Goal: Information Seeking & Learning: Find specific fact

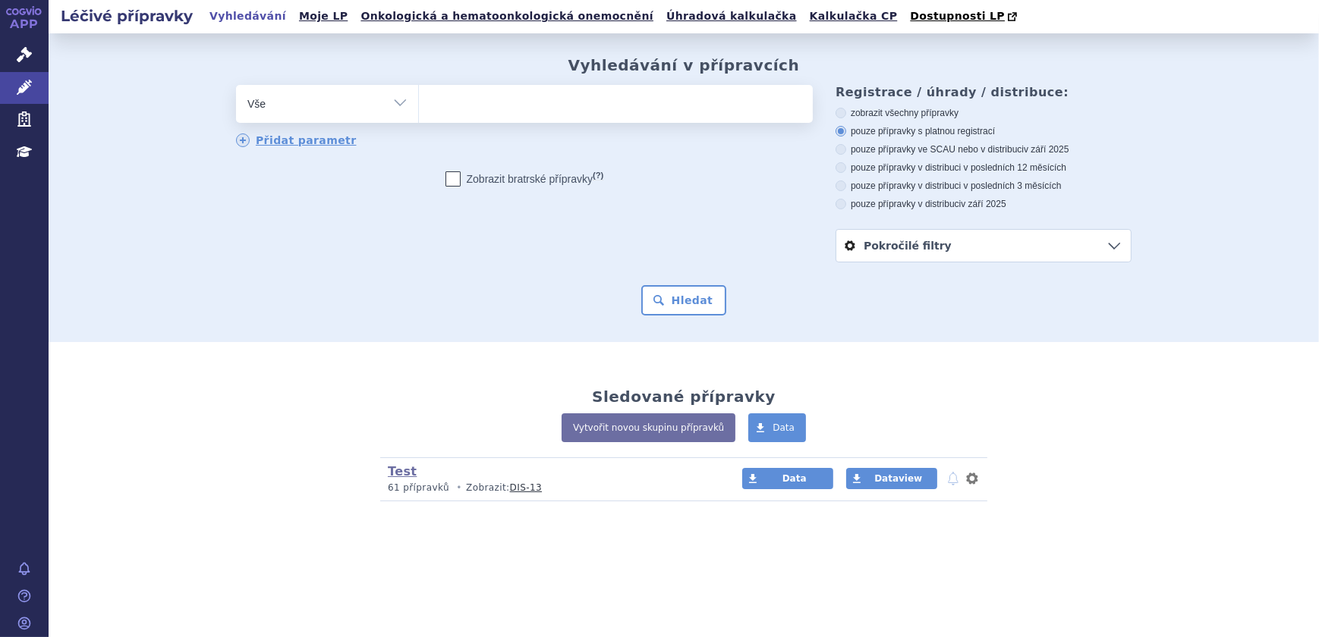
click at [470, 114] on ul at bounding box center [568, 101] width 298 height 32
click at [419, 114] on select at bounding box center [418, 103] width 1 height 38
type input "man"
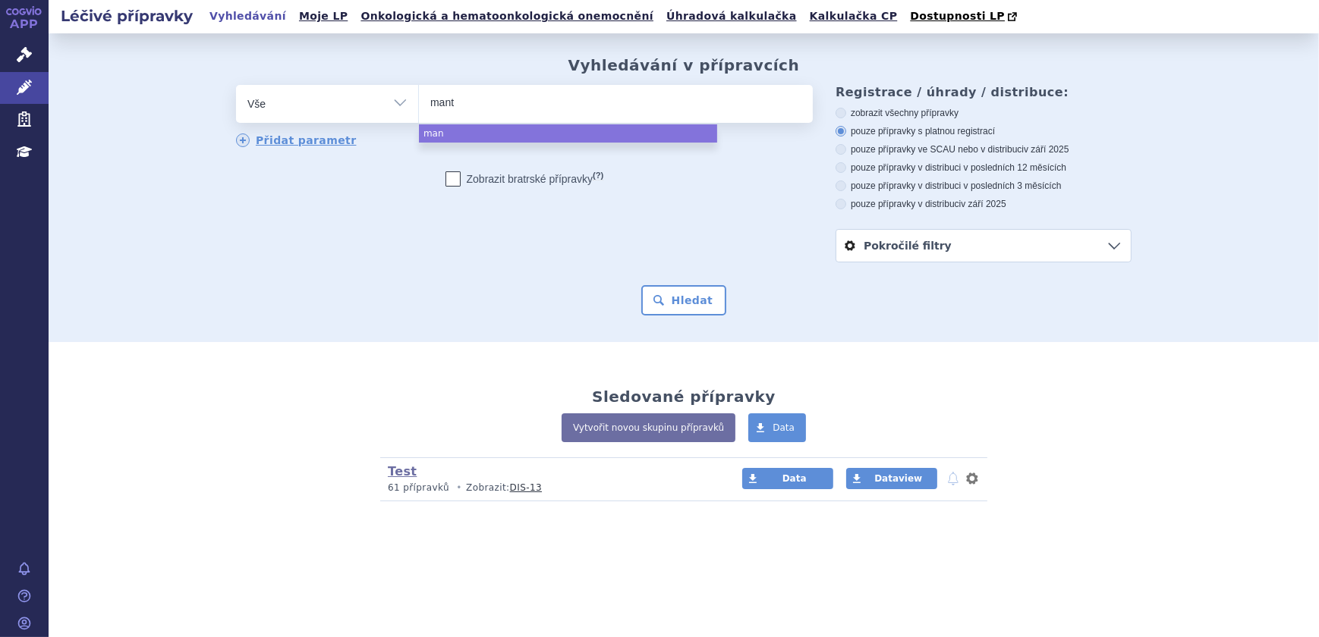
type input "manto"
type input "mantome"
type input "mantomed"
select select "mantomed"
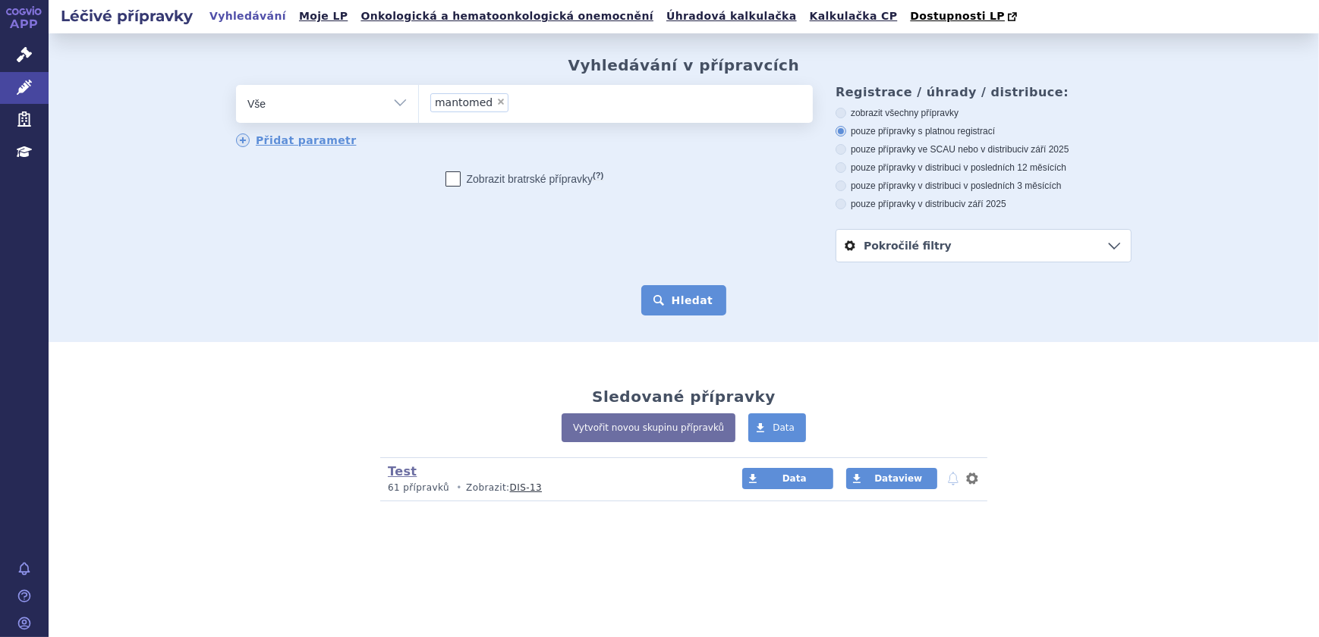
click at [678, 299] on button "Hledat" at bounding box center [684, 300] width 86 height 30
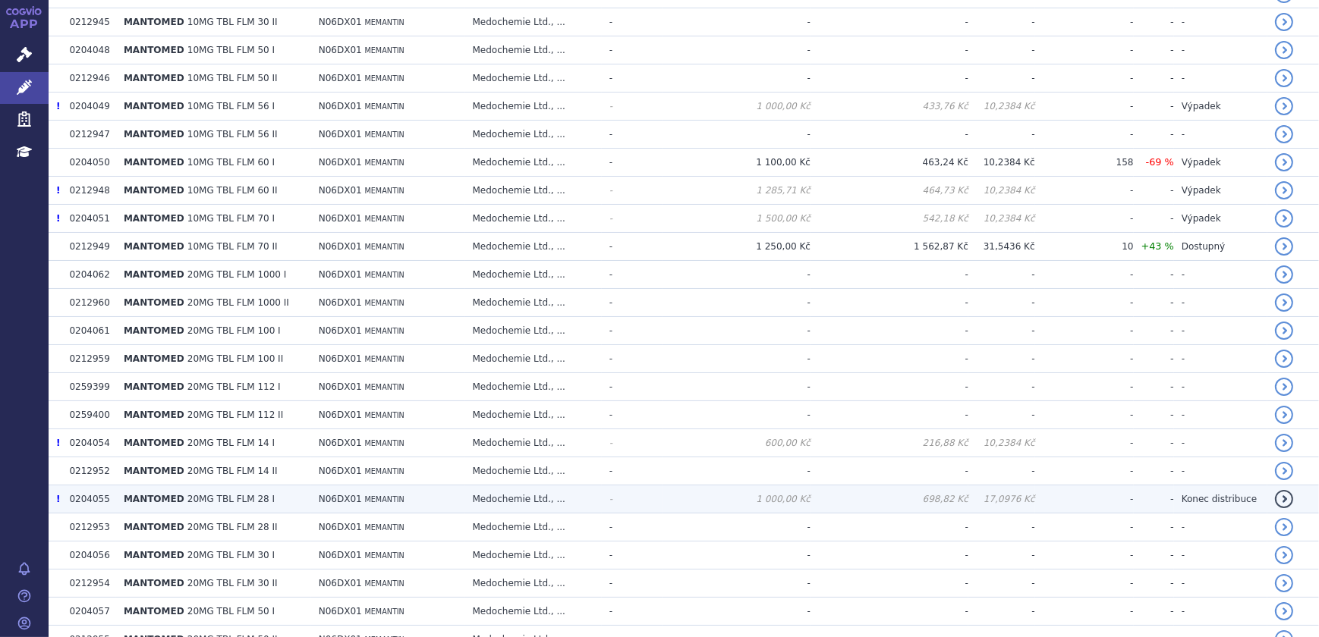
scroll to position [759, 0]
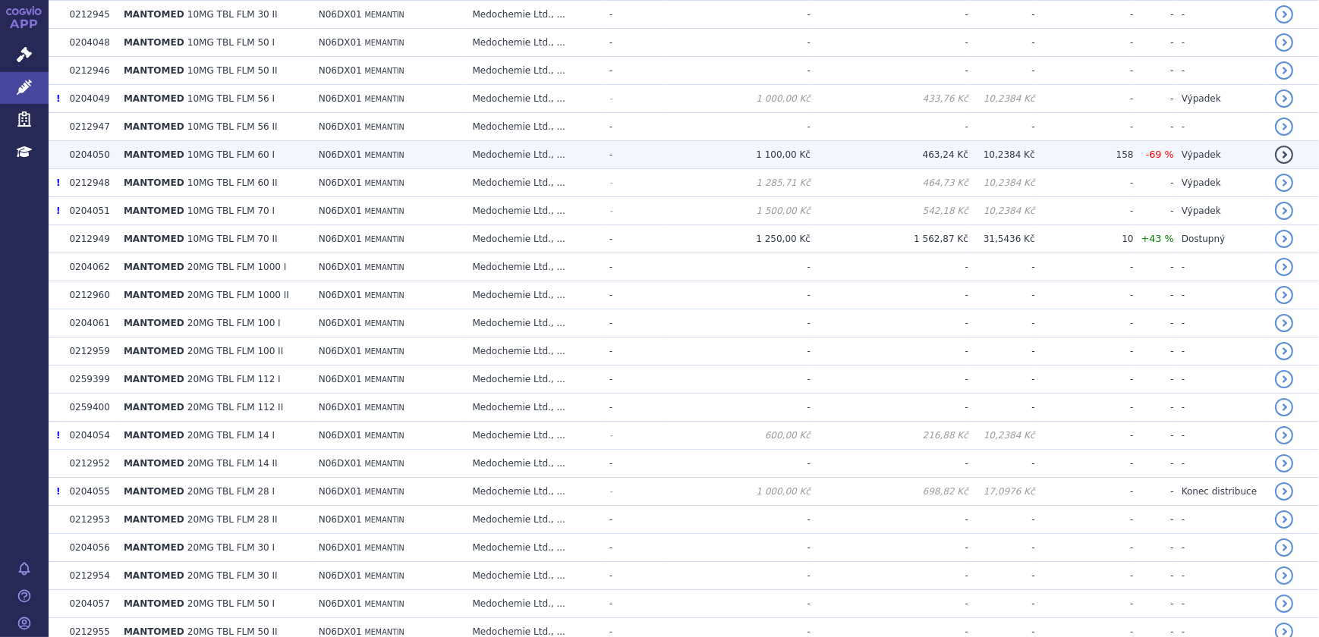
click at [592, 152] on td "Medochemie Ltd., ..." at bounding box center [533, 155] width 137 height 28
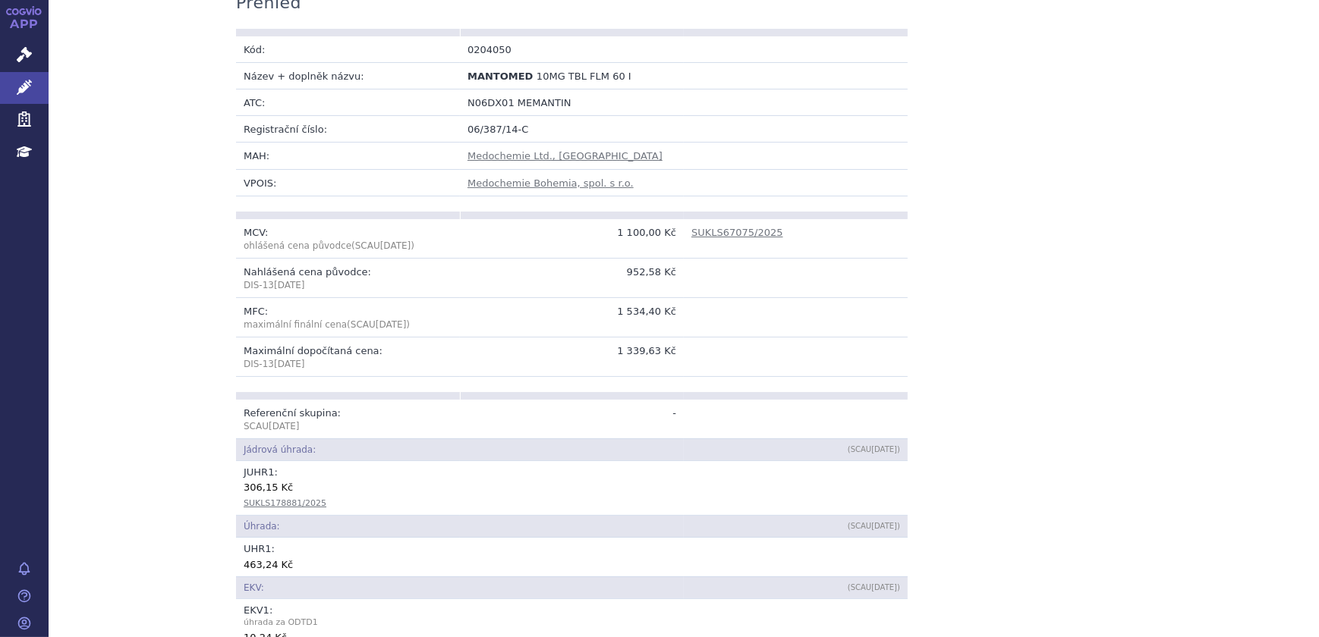
scroll to position [483, 0]
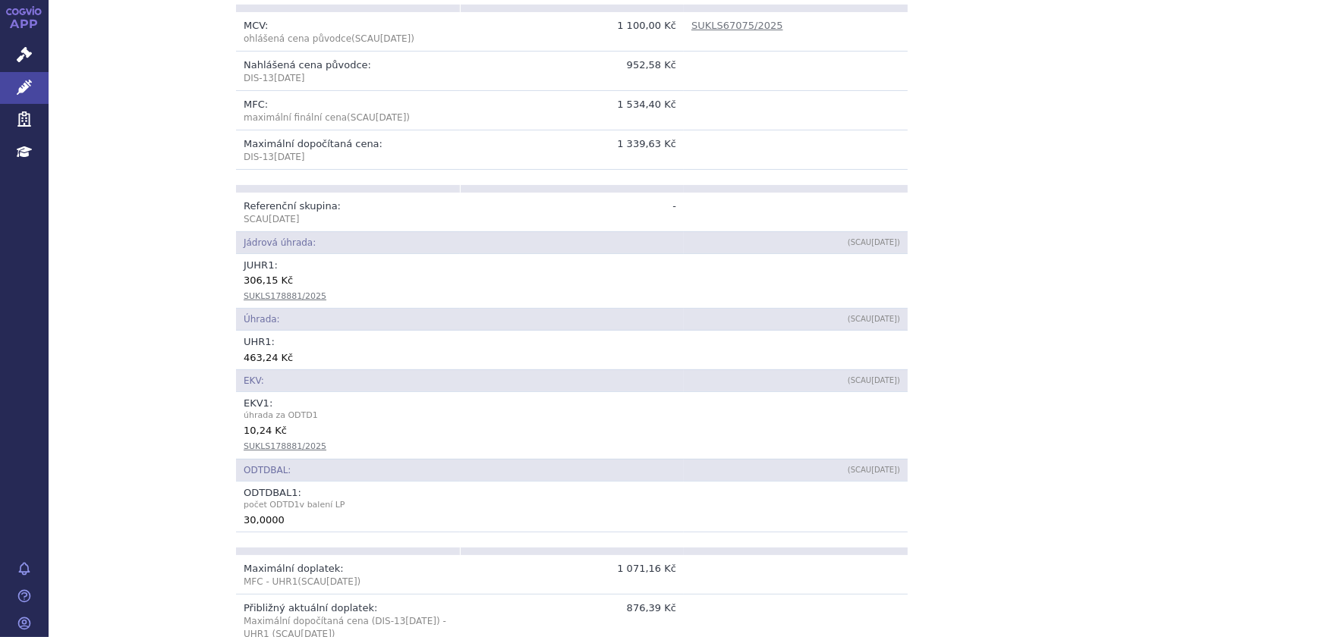
click at [336, 230] on td "Referenční skupina: SCAU Oct 2025" at bounding box center [348, 212] width 224 height 39
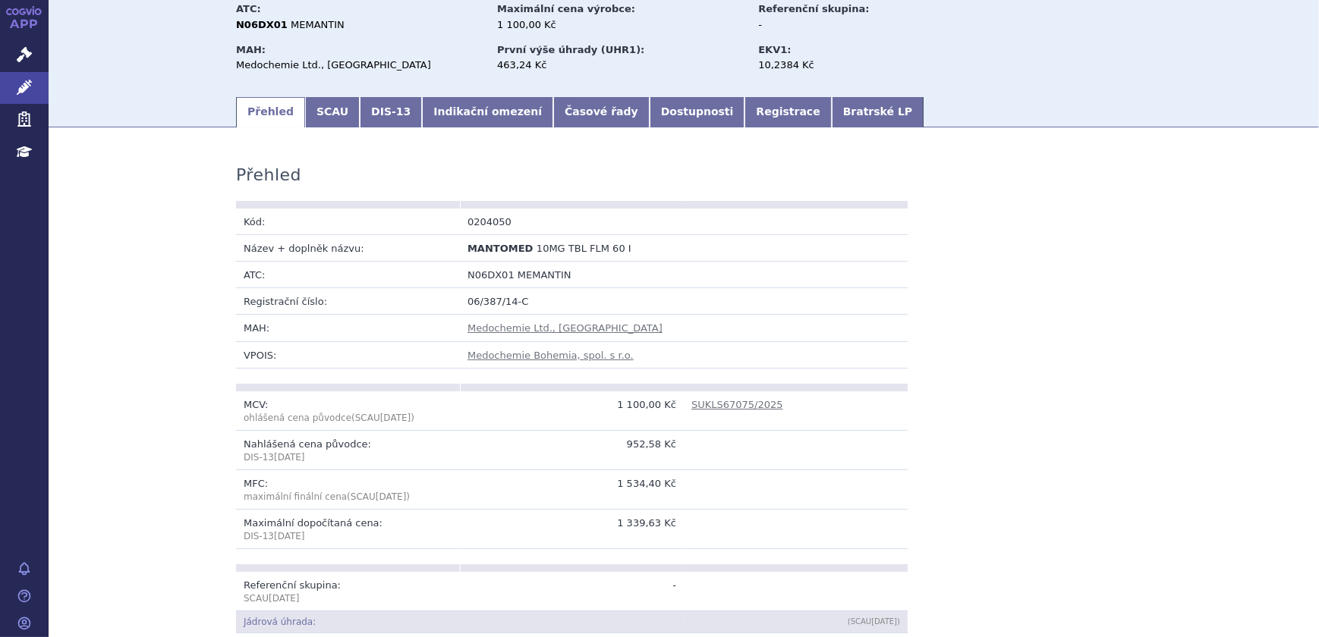
scroll to position [0, 0]
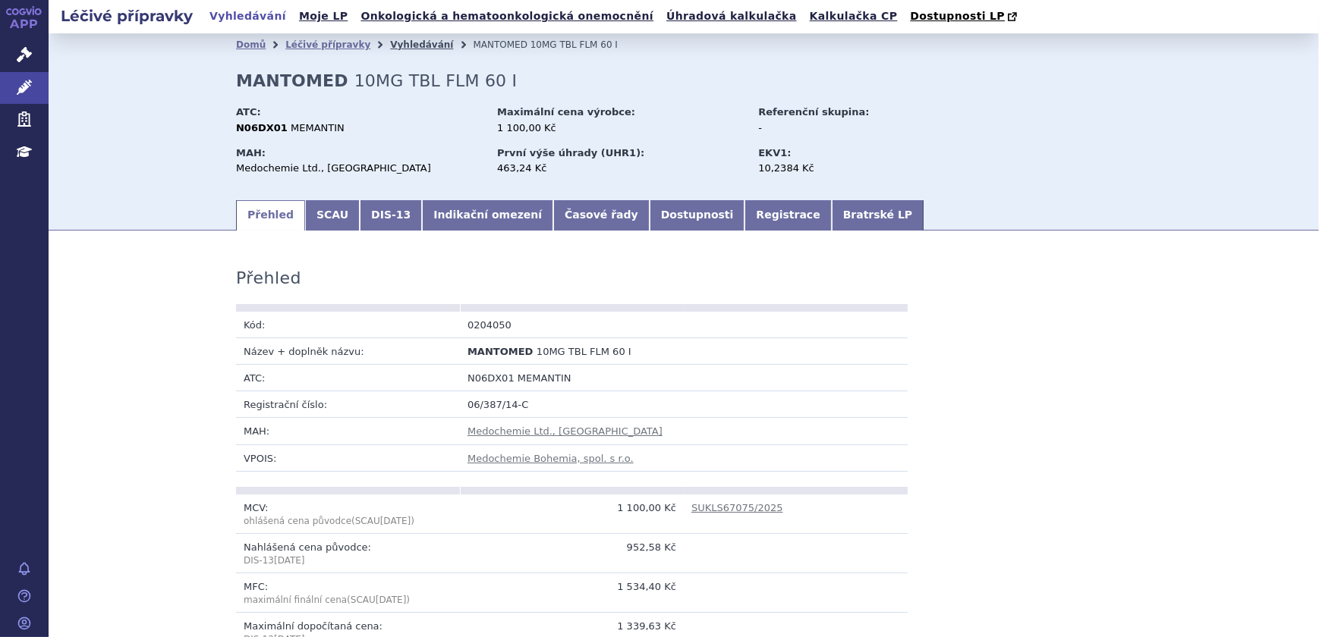
click at [390, 43] on link "Vyhledávání" at bounding box center [421, 44] width 63 height 11
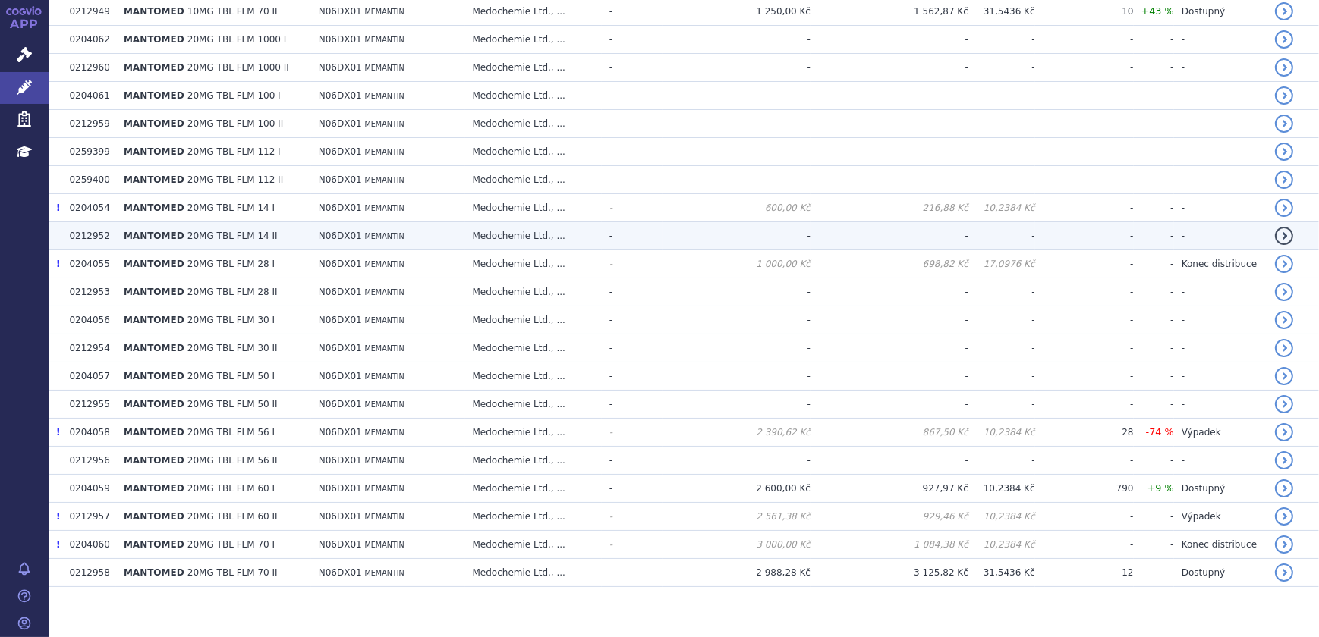
scroll to position [995, 0]
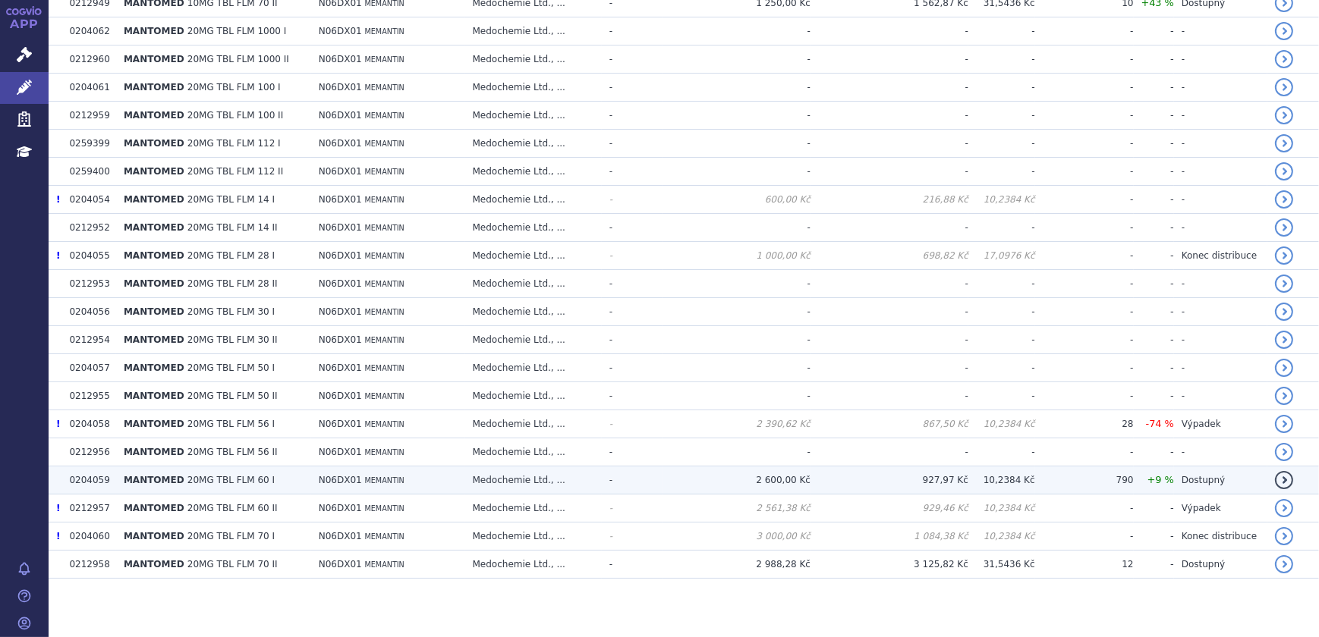
click at [555, 476] on td "Medochemie Ltd., ..." at bounding box center [533, 481] width 137 height 28
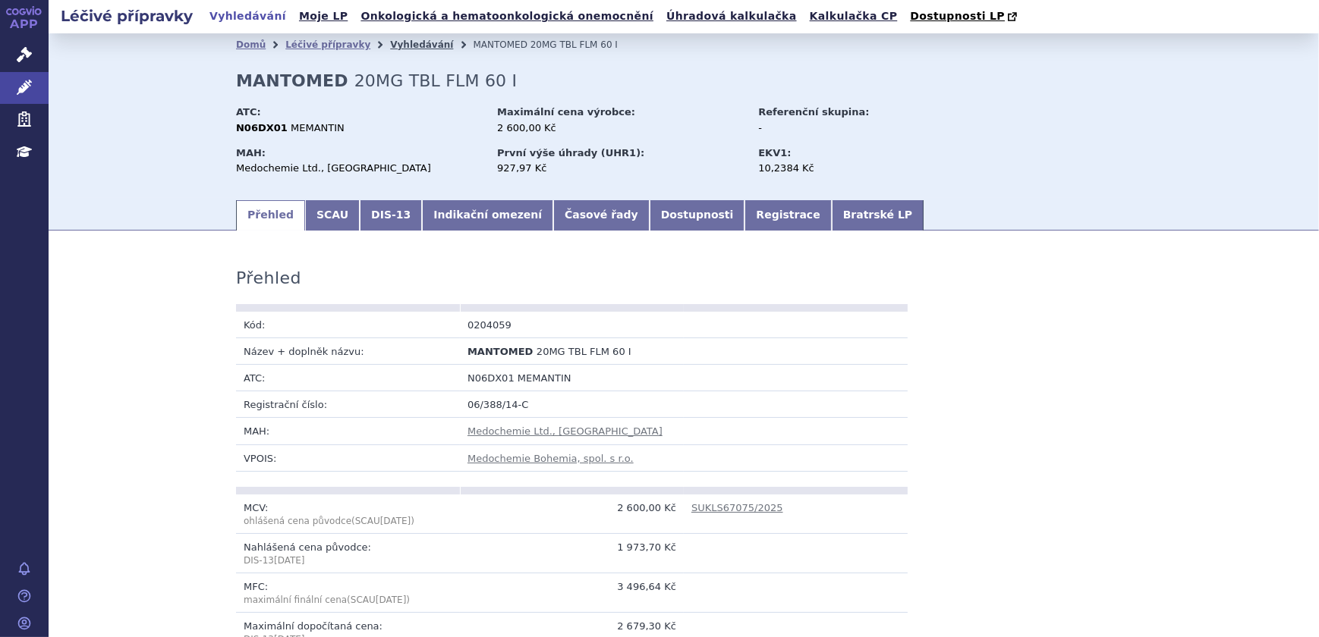
click at [390, 43] on link "Vyhledávání" at bounding box center [421, 44] width 63 height 11
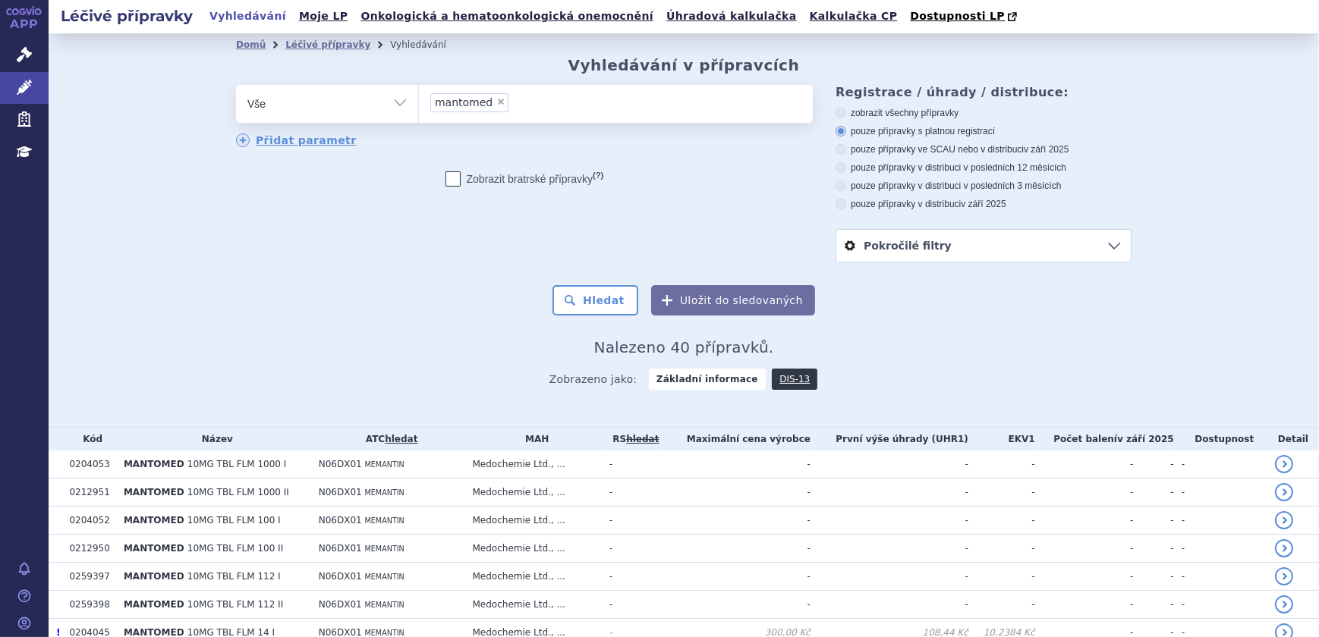
click at [496, 102] on span "×" at bounding box center [500, 101] width 9 height 9
click at [419, 102] on select "mantomed" at bounding box center [418, 103] width 1 height 38
select select
type input "0211155"
select select "0211155"
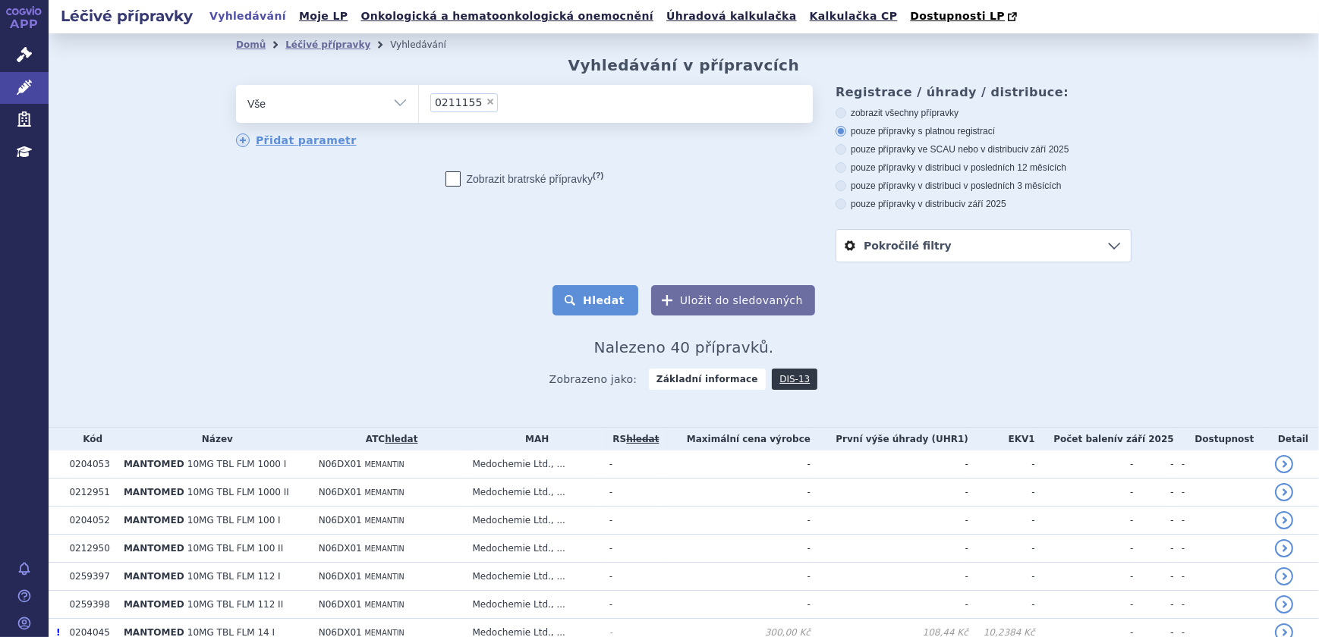
click at [586, 299] on button "Hledat" at bounding box center [595, 300] width 86 height 30
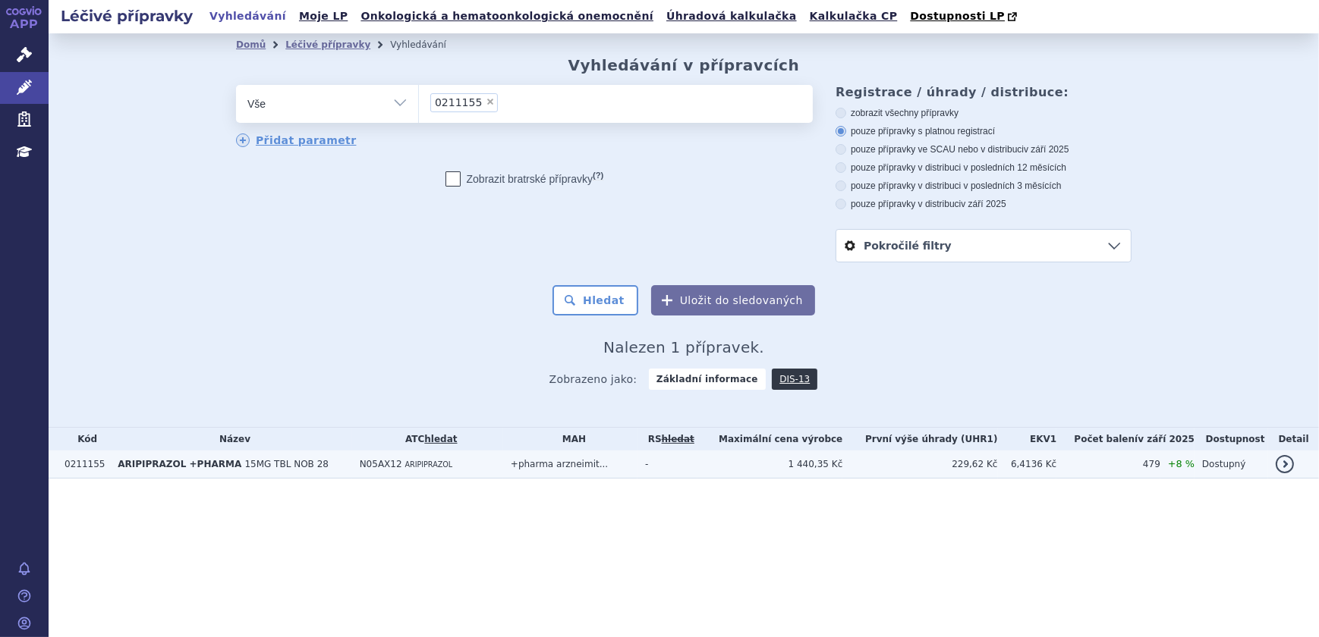
click at [637, 466] on td "+pharma arzneimit..." at bounding box center [570, 465] width 134 height 28
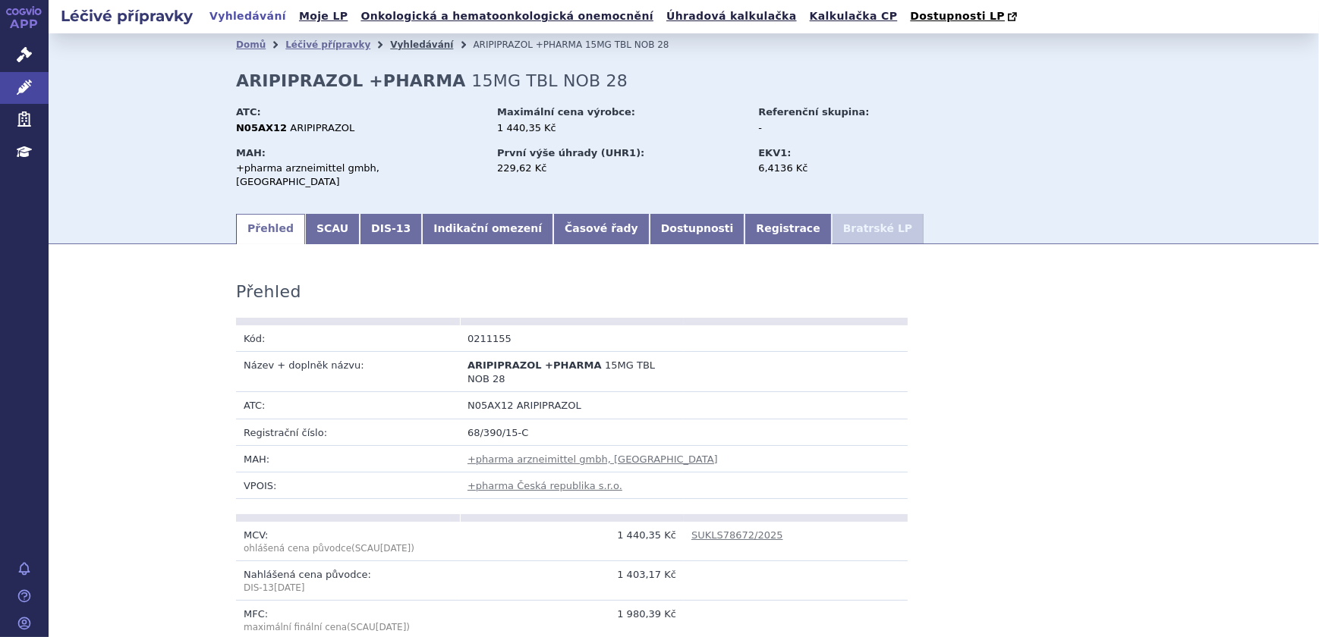
click at [398, 46] on link "Vyhledávání" at bounding box center [421, 44] width 63 height 11
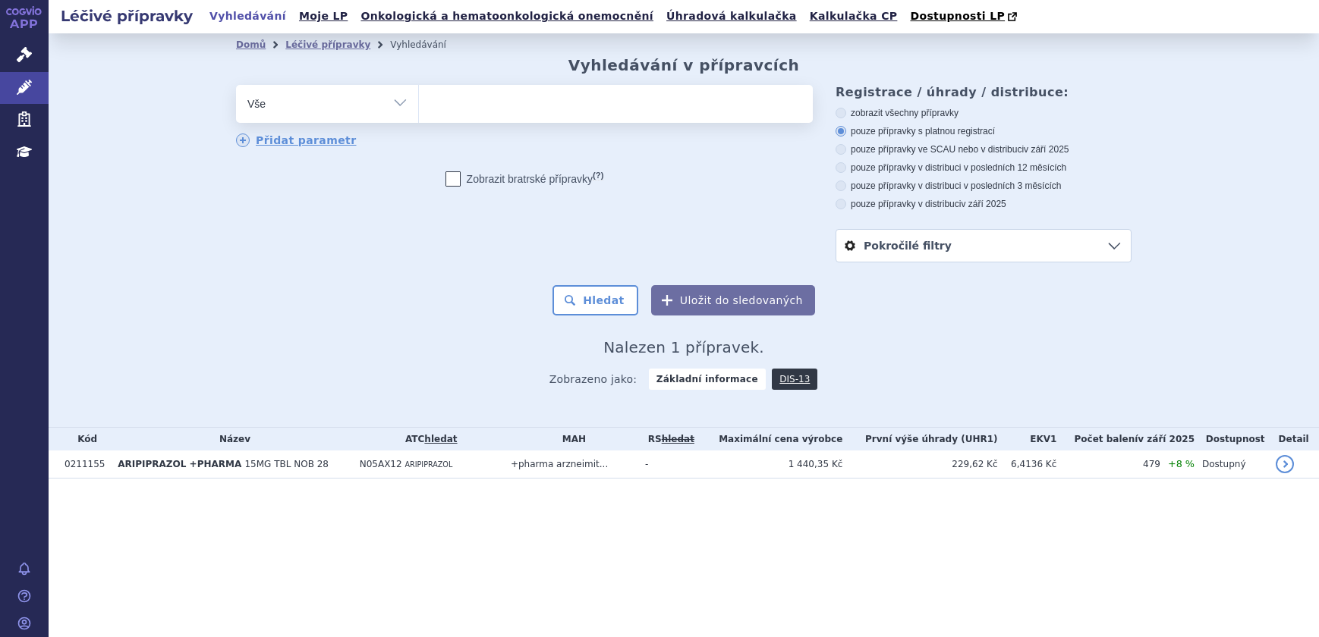
select select
click at [490, 102] on ul at bounding box center [616, 101] width 394 height 32
click at [419, 102] on select "0211155" at bounding box center [418, 103] width 1 height 38
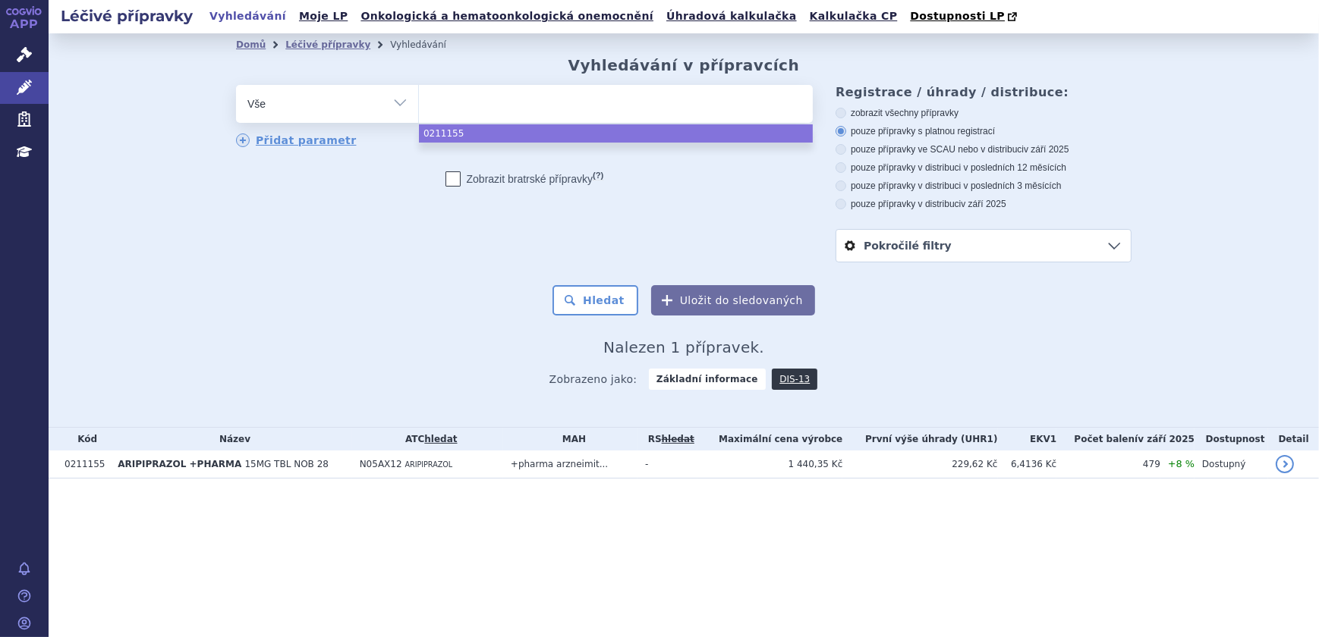
paste input "0242771"
type input "0242771"
select select "0242771"
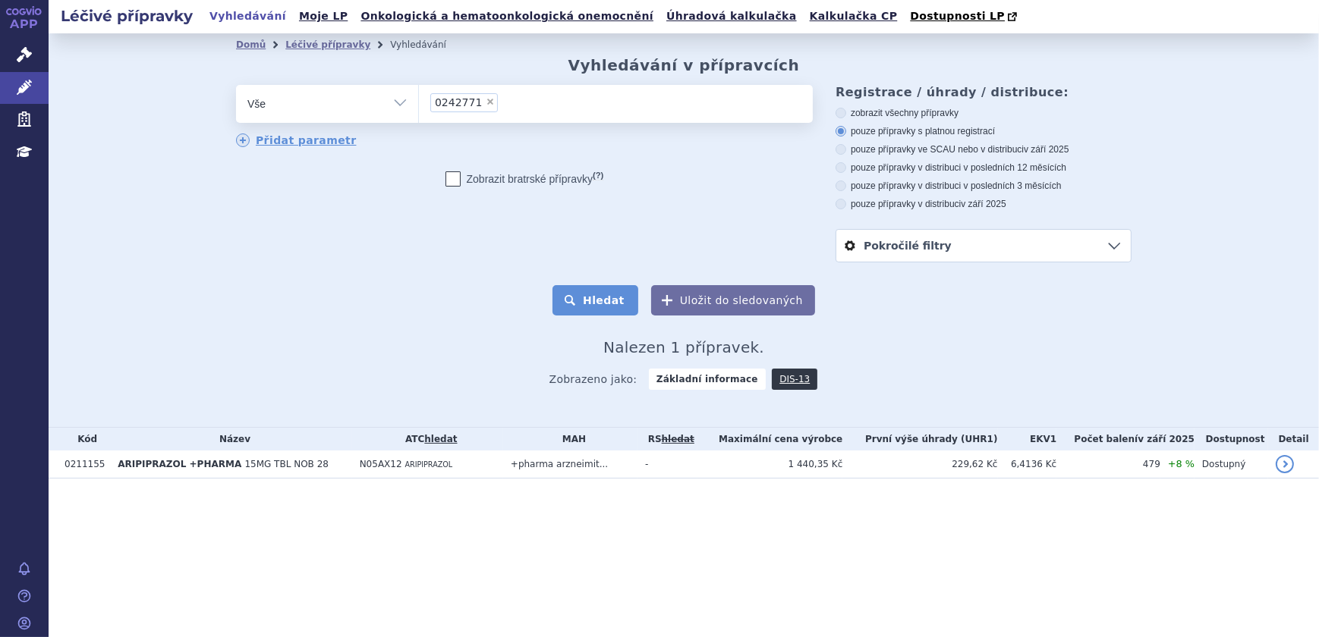
click at [605, 303] on button "Hledat" at bounding box center [595, 300] width 86 height 30
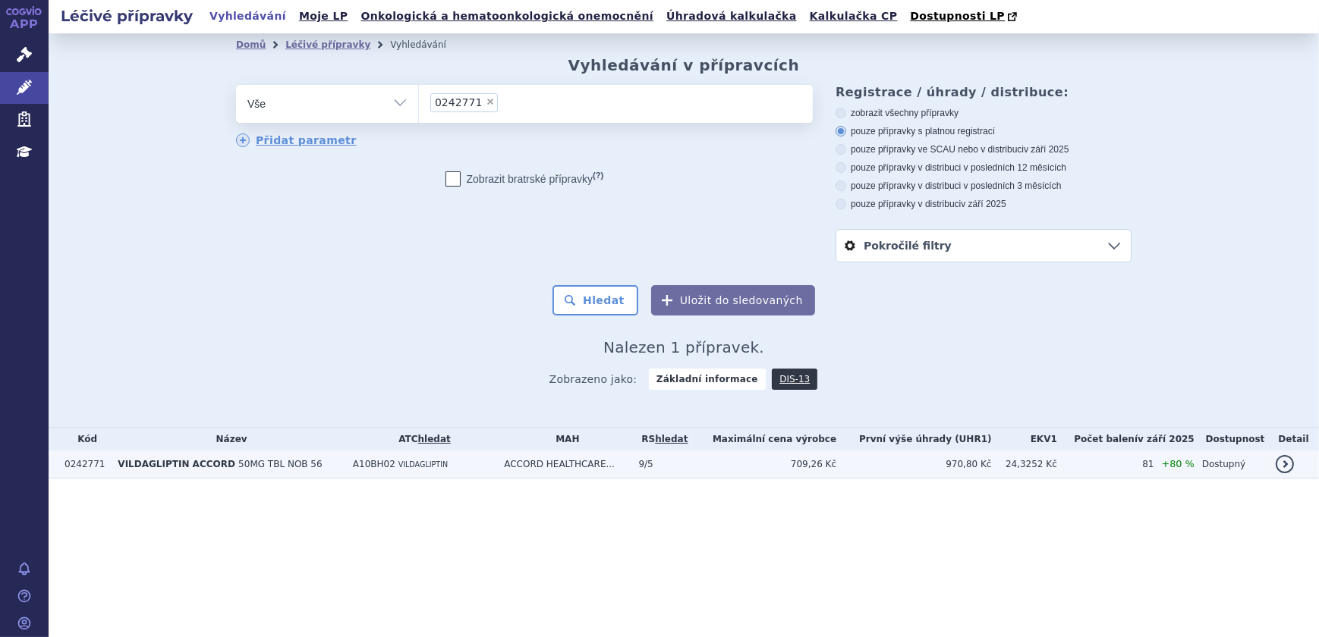
click at [512, 466] on td "ACCORD HEALTHCARE..." at bounding box center [563, 465] width 134 height 28
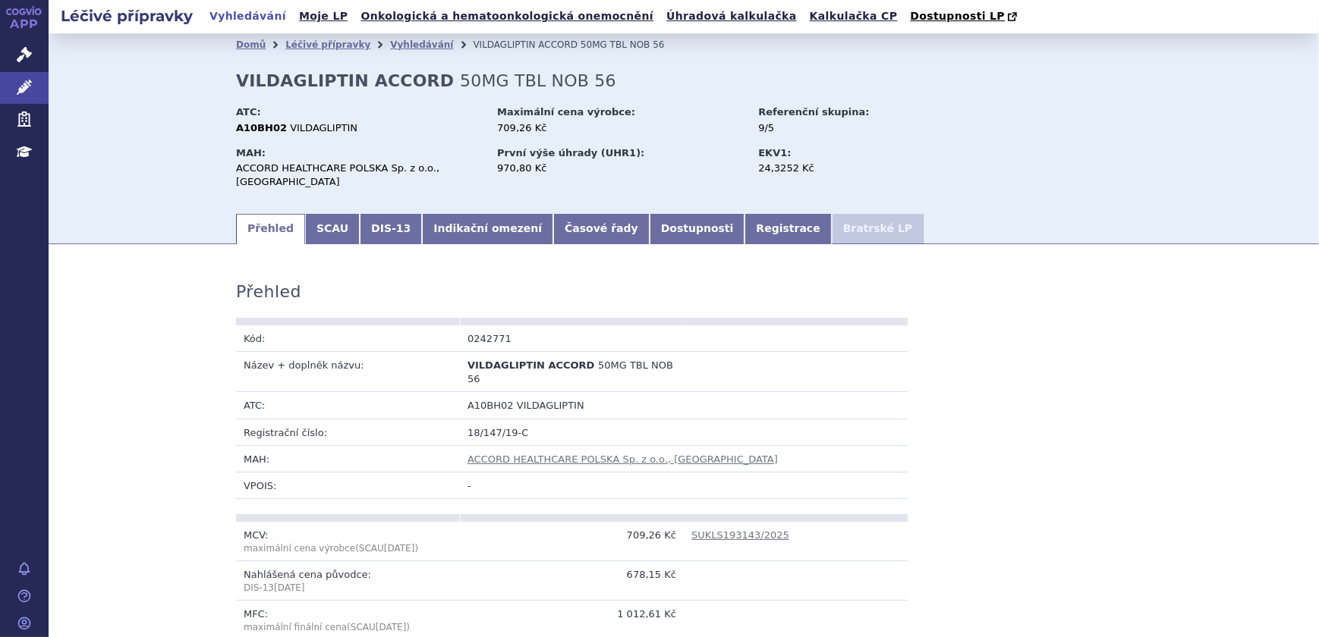
click at [398, 45] on link "Vyhledávání" at bounding box center [421, 44] width 63 height 11
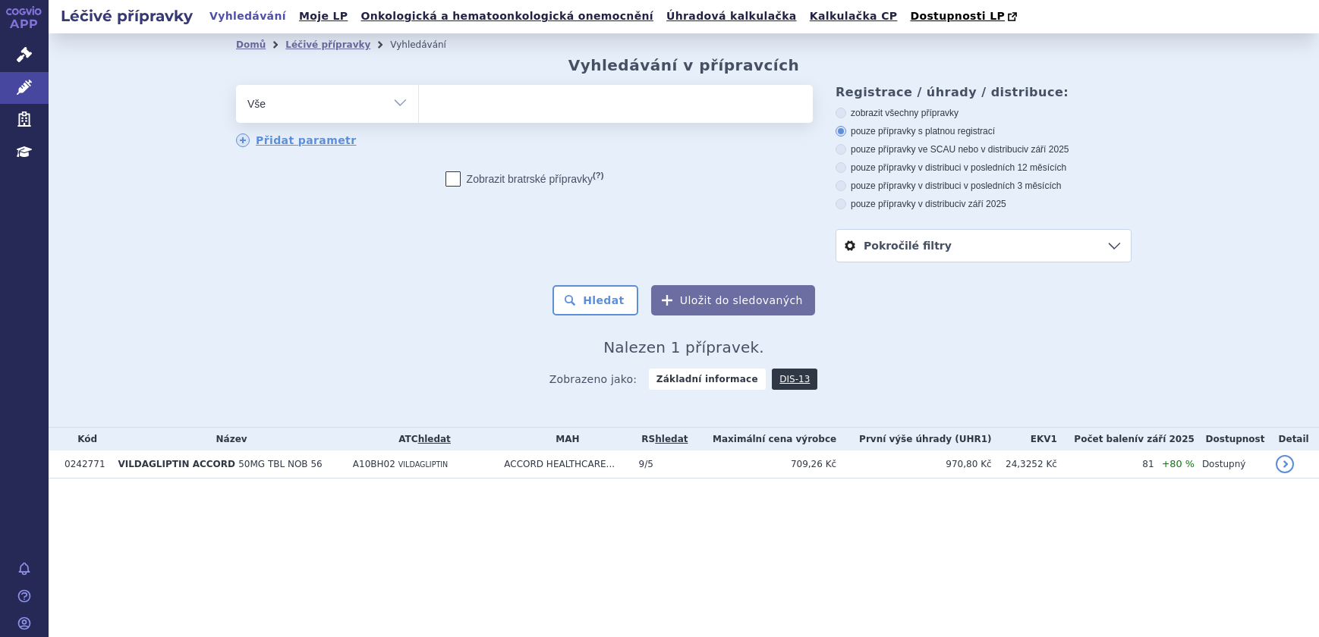
select select
type input "xa"
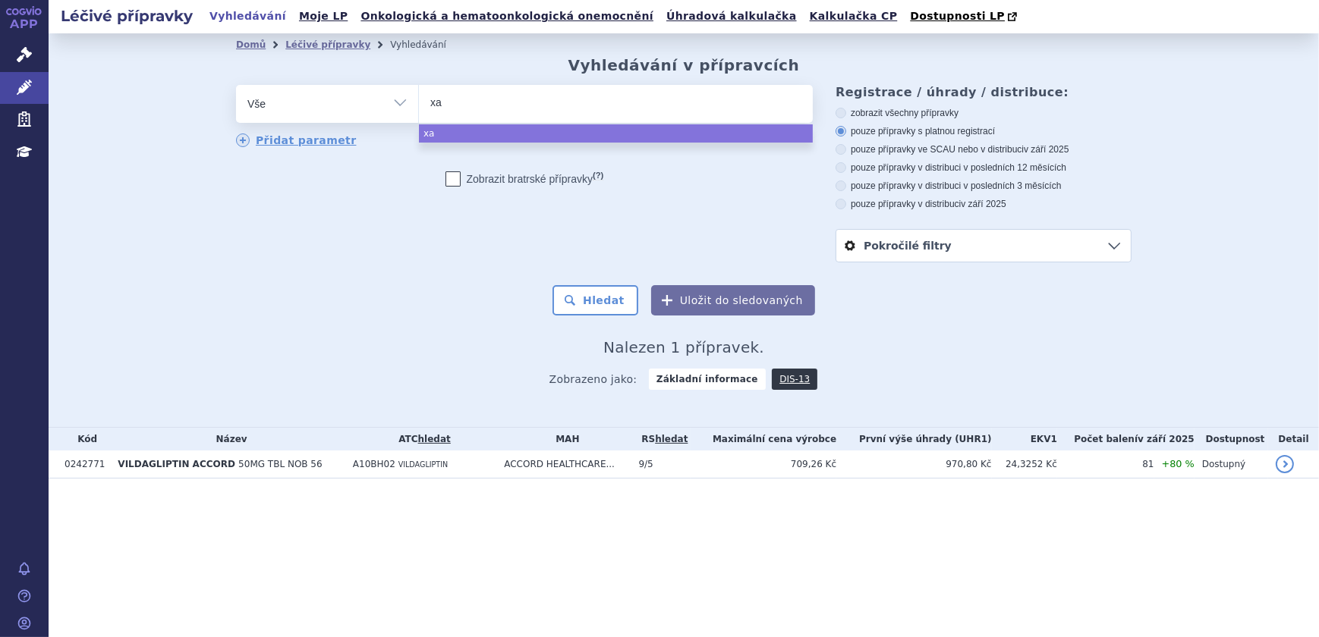
type input "xan"
type input "xanir"
type input "xanirv"
type input "xanirva"
select select "xanirva"
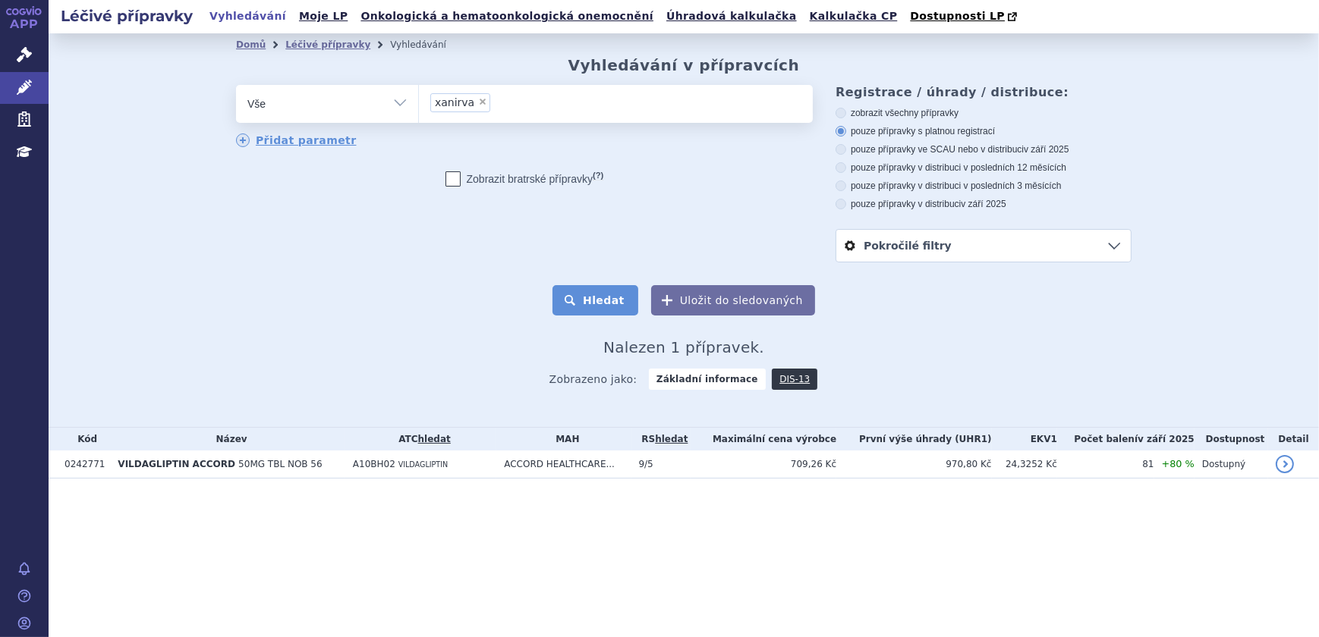
click at [604, 297] on button "Hledat" at bounding box center [595, 300] width 86 height 30
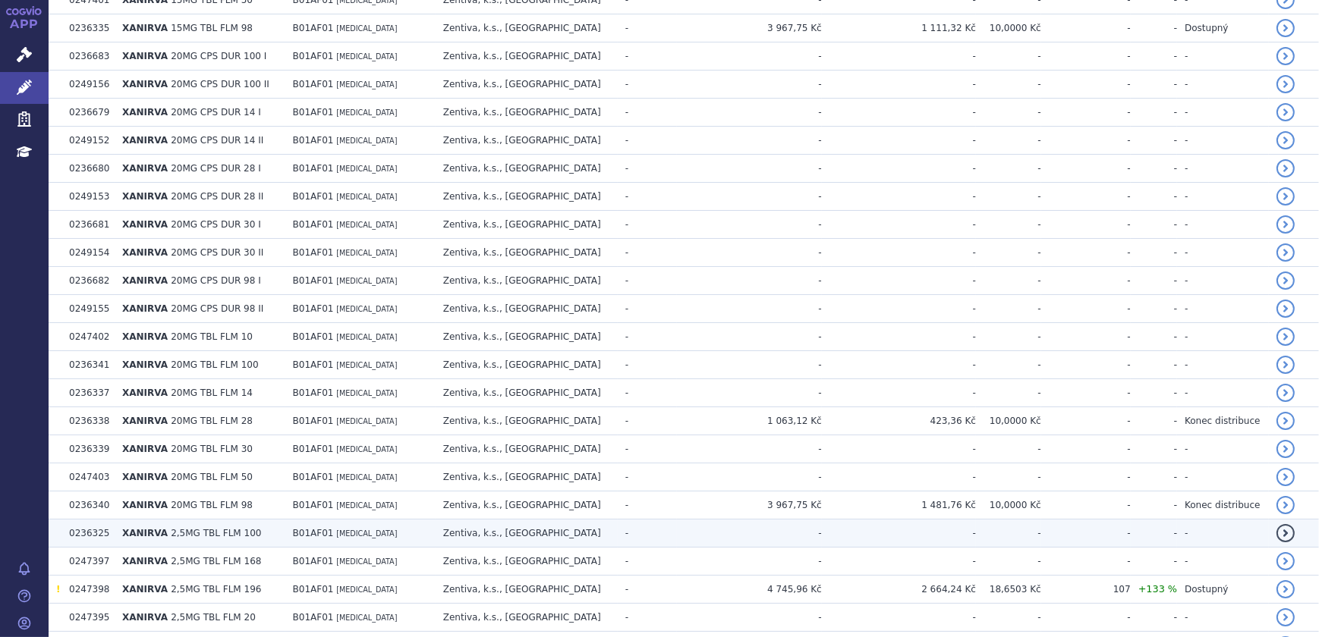
scroll to position [1526, 0]
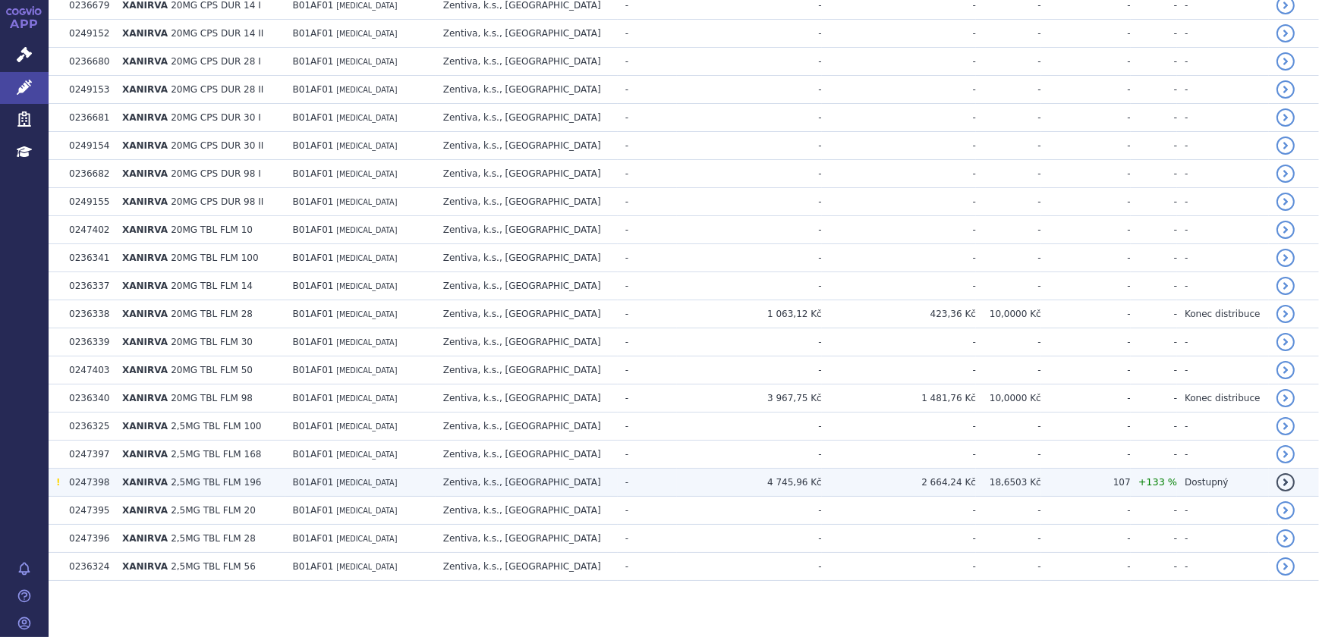
click at [436, 479] on td "B01AF01 RIVAROXABAN" at bounding box center [360, 483] width 150 height 28
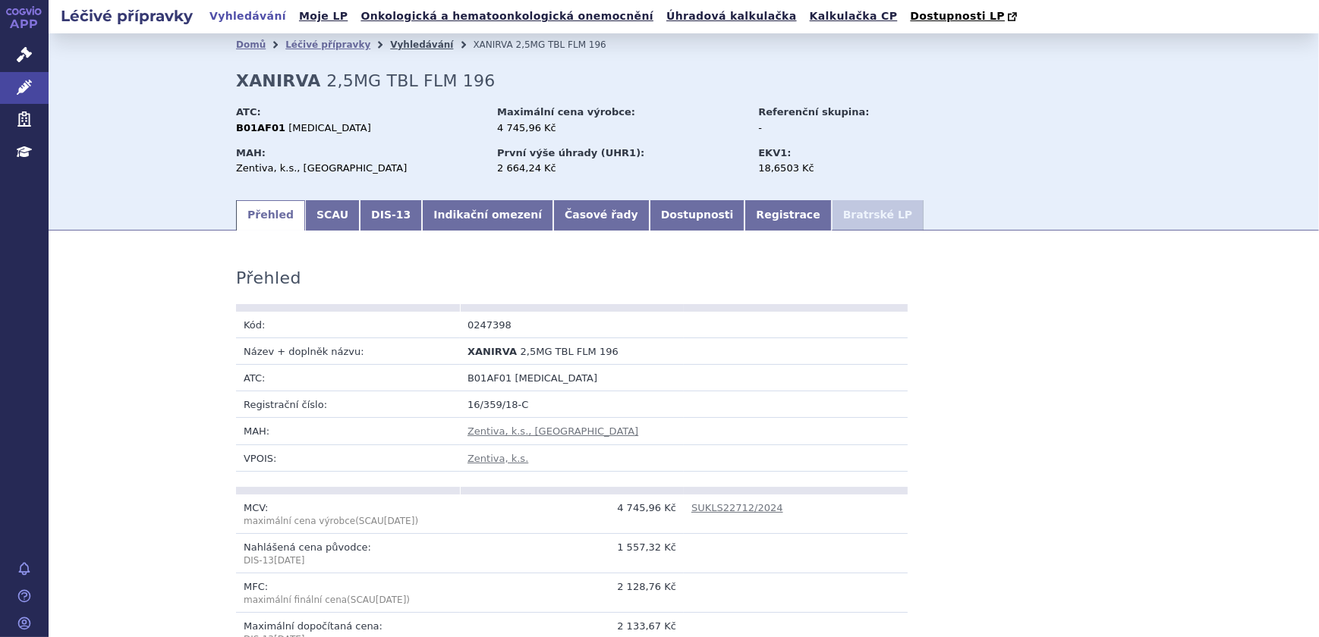
click at [402, 43] on link "Vyhledávání" at bounding box center [421, 44] width 63 height 11
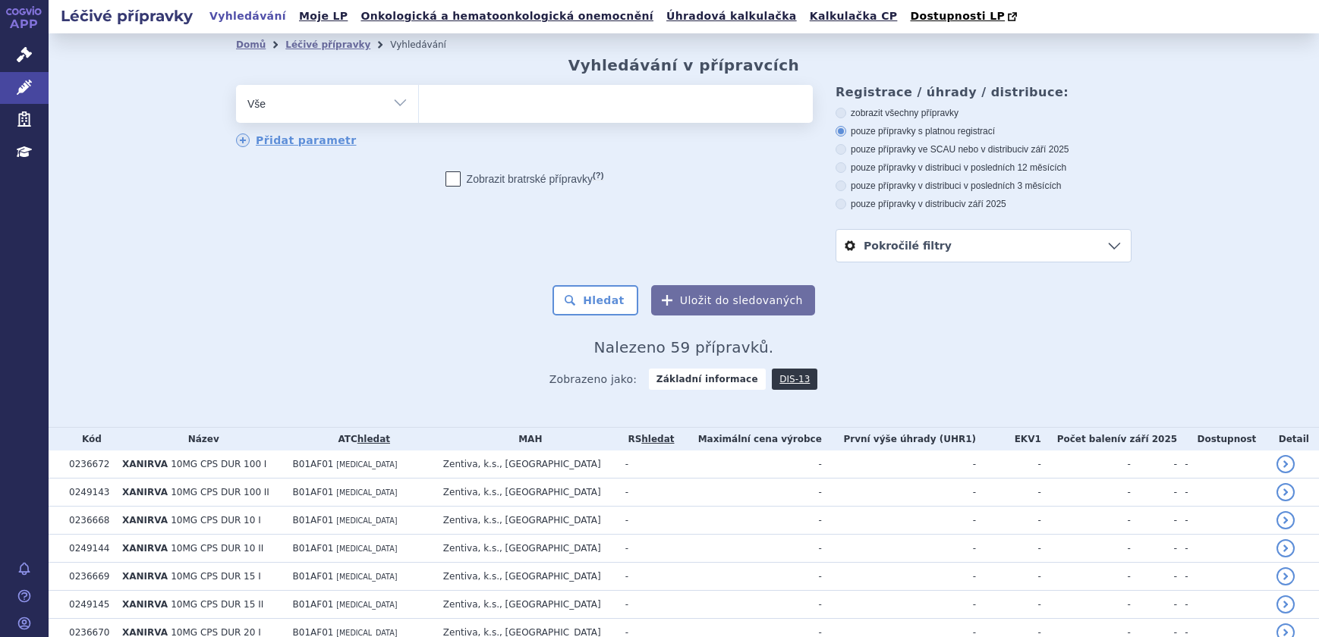
select select
click at [15, 58] on link "Správní řízení" at bounding box center [24, 55] width 49 height 32
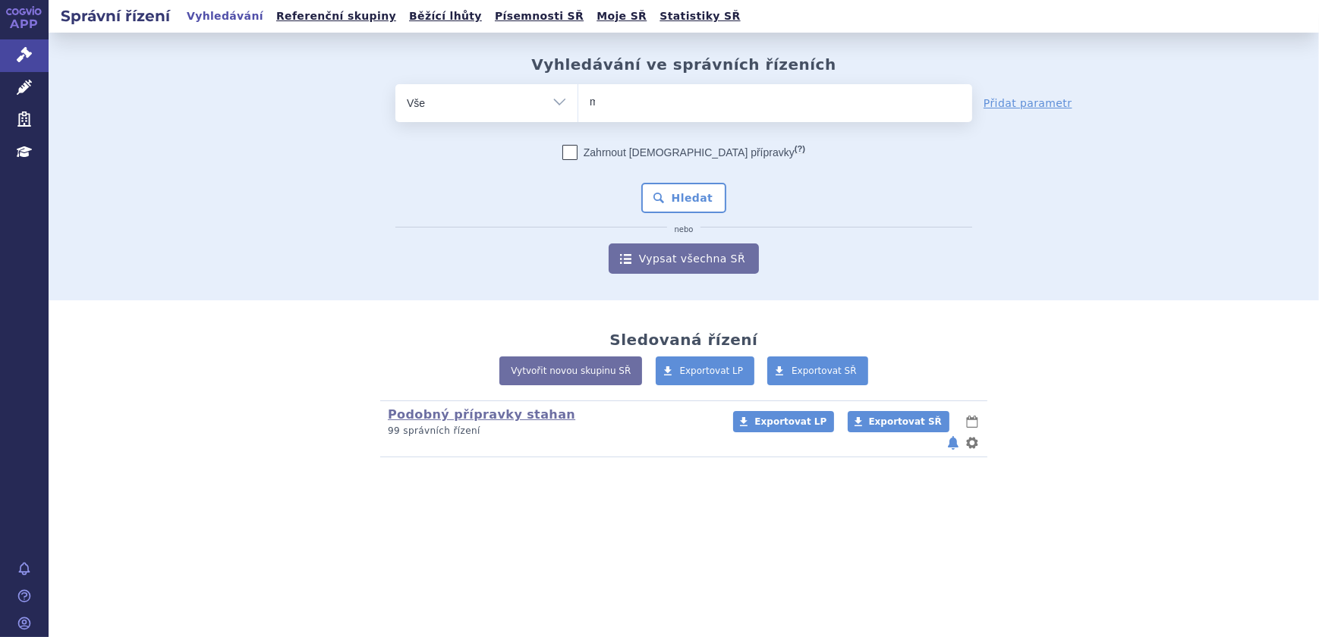
type input "mi"
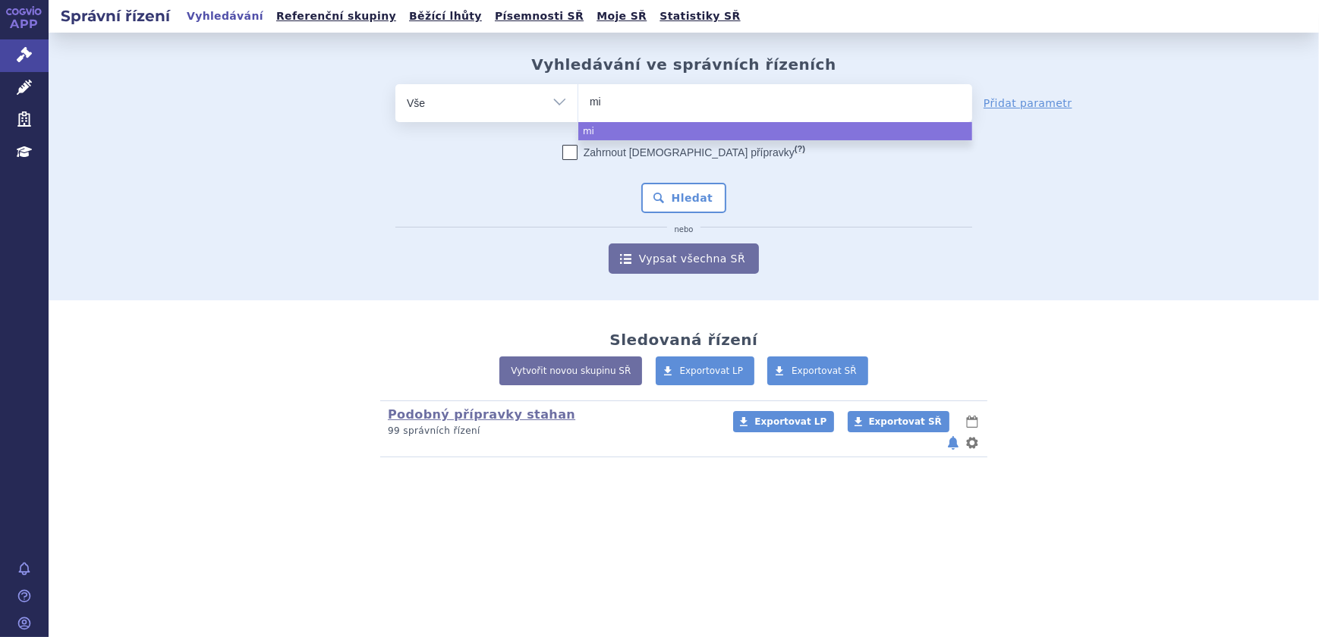
type input "min"
type input "minj"
type input "minjuv"
type input "minjuvi"
select select "minjuvi"
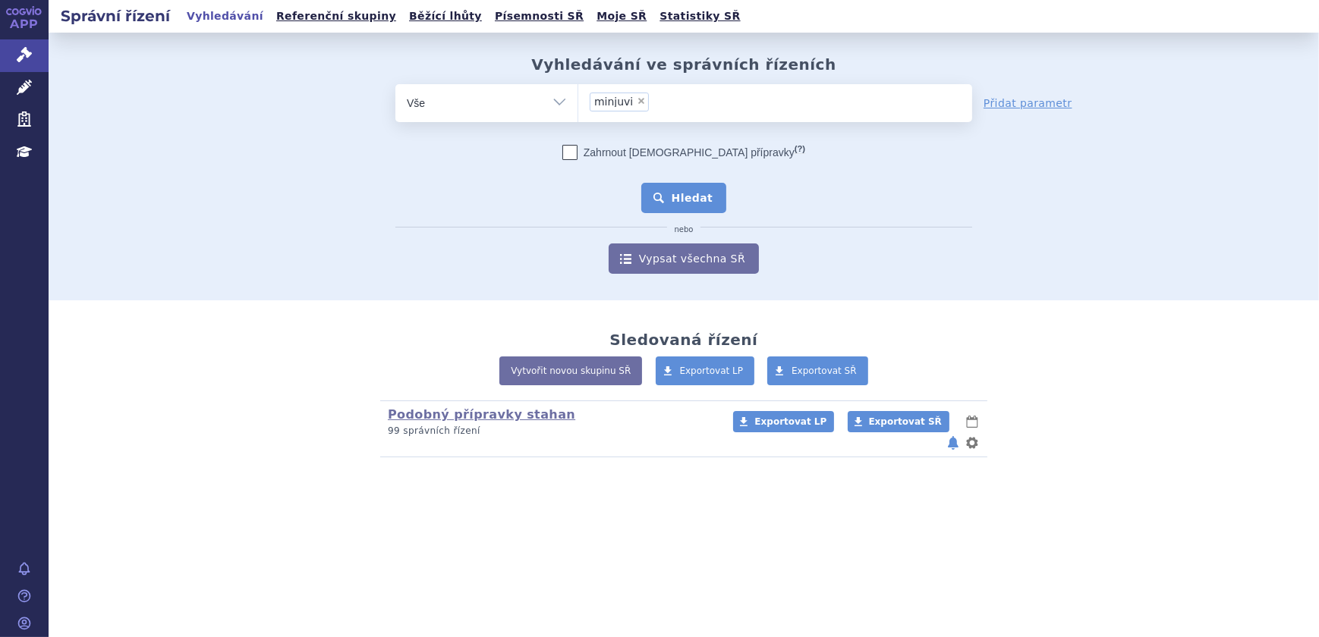
click at [679, 193] on button "Hledat" at bounding box center [684, 198] width 86 height 30
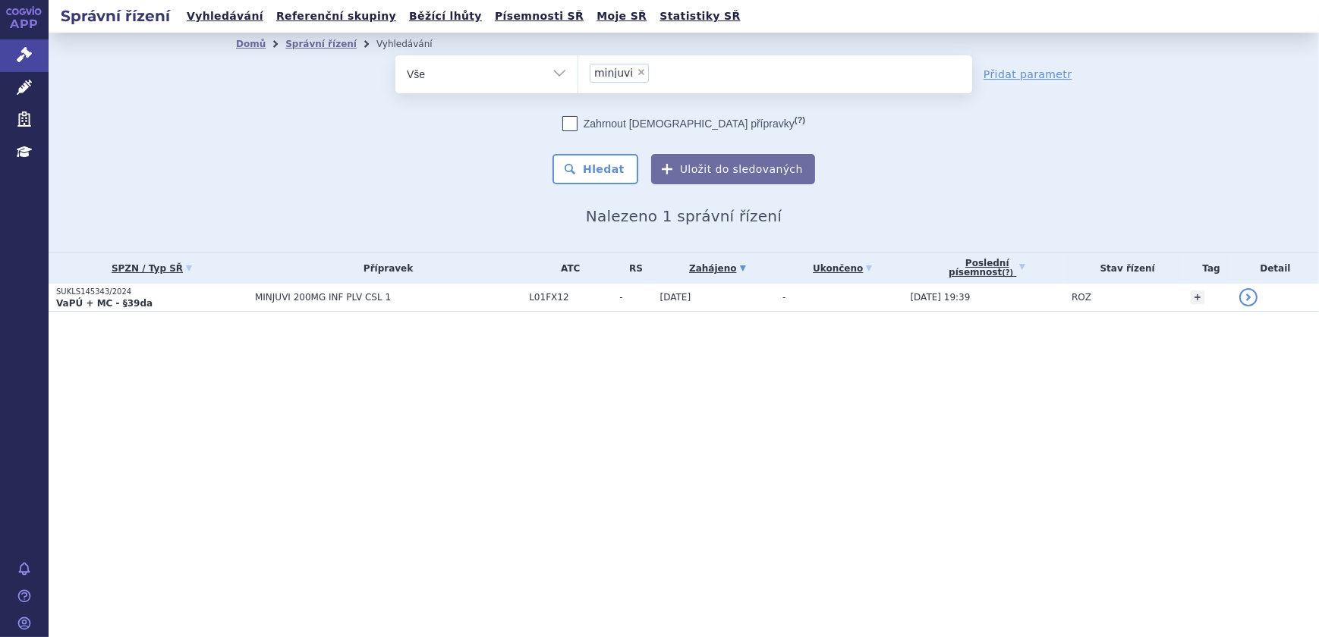
click at [356, 297] on span "MINJUVI 200MG INF PLV CSL 1" at bounding box center [388, 297] width 266 height 11
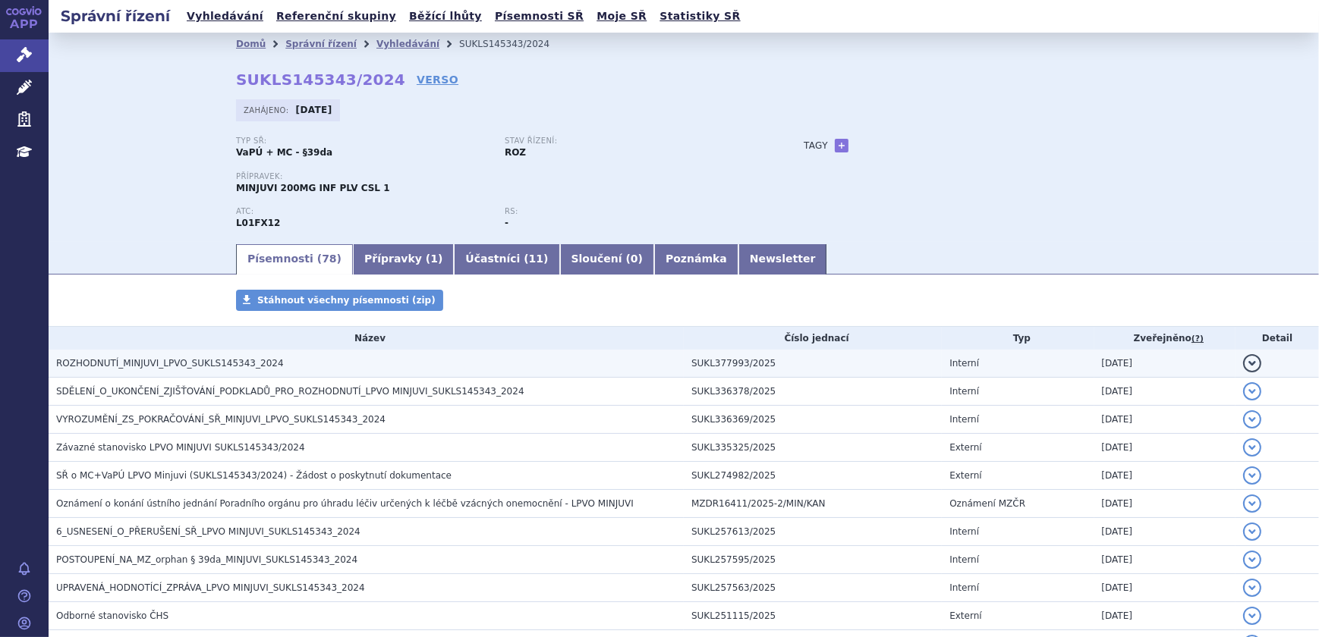
click at [276, 363] on h3 "ROZHODNUTÍ_MINJUVI_LPVO_SUKLS145343_2024" at bounding box center [370, 363] width 628 height 15
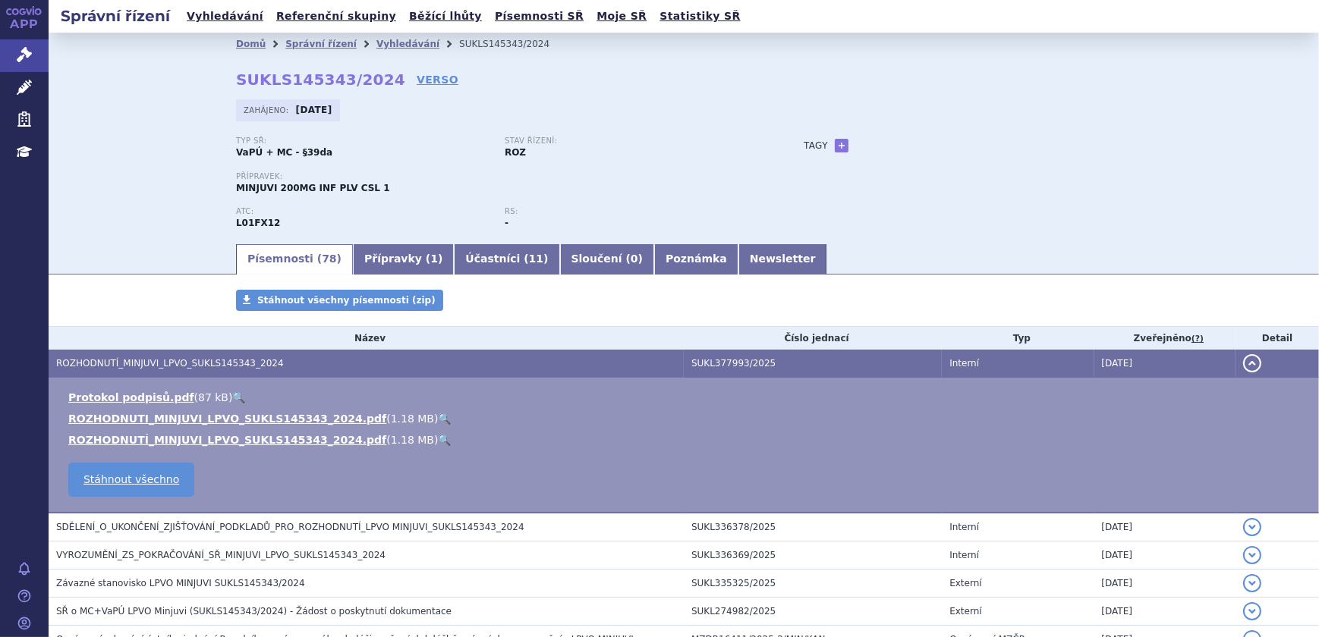
click at [438, 416] on link "🔍" at bounding box center [444, 419] width 13 height 12
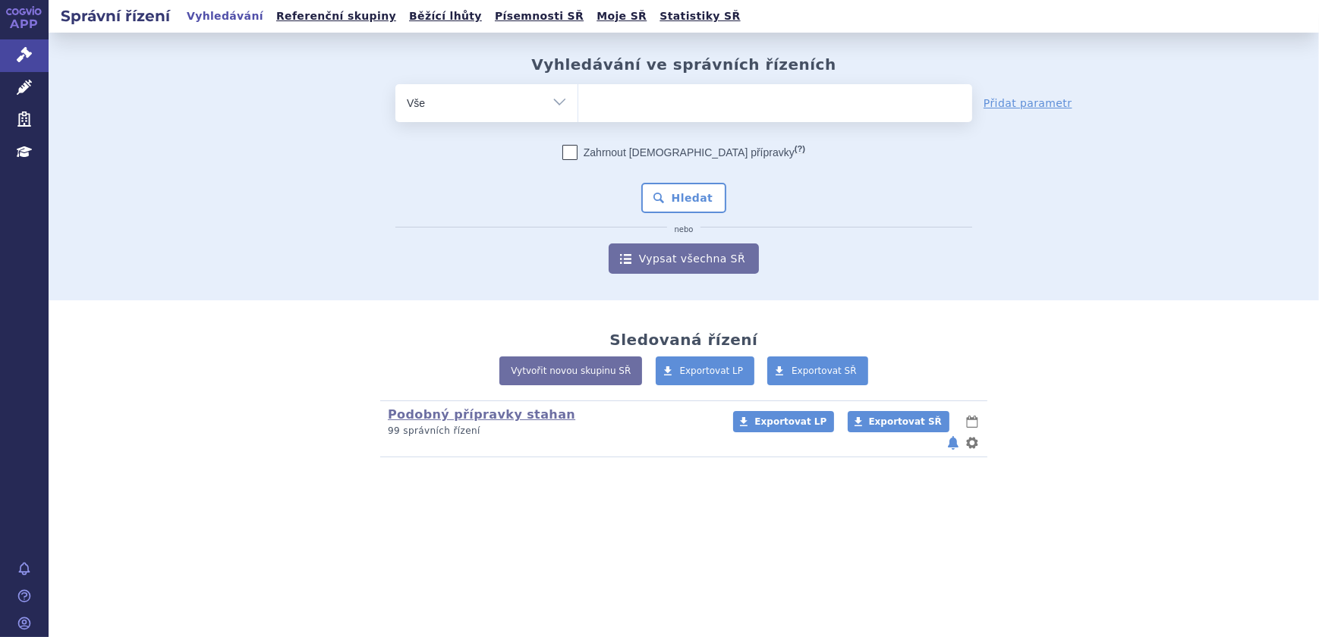
click at [722, 112] on ul at bounding box center [775, 100] width 394 height 32
click at [578, 112] on select at bounding box center [577, 102] width 1 height 38
